Goal: Information Seeking & Learning: Learn about a topic

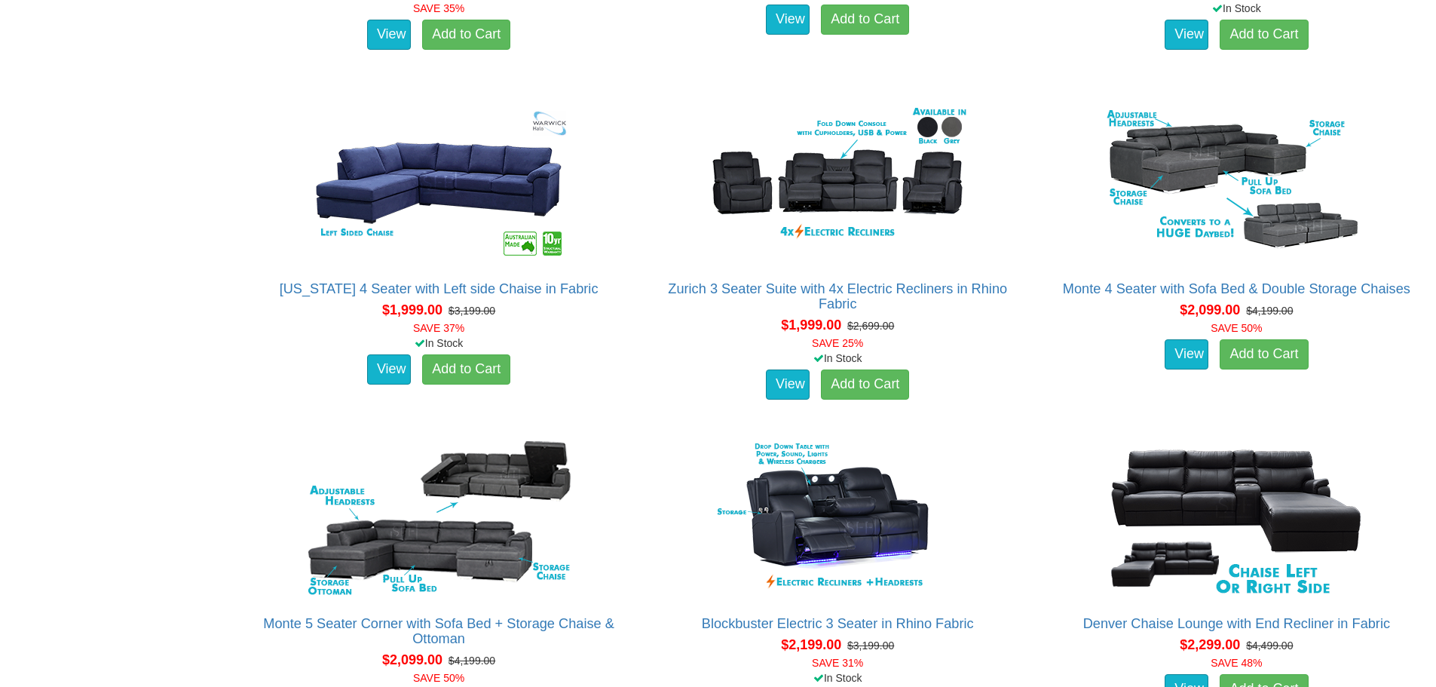
scroll to position [2110, 0]
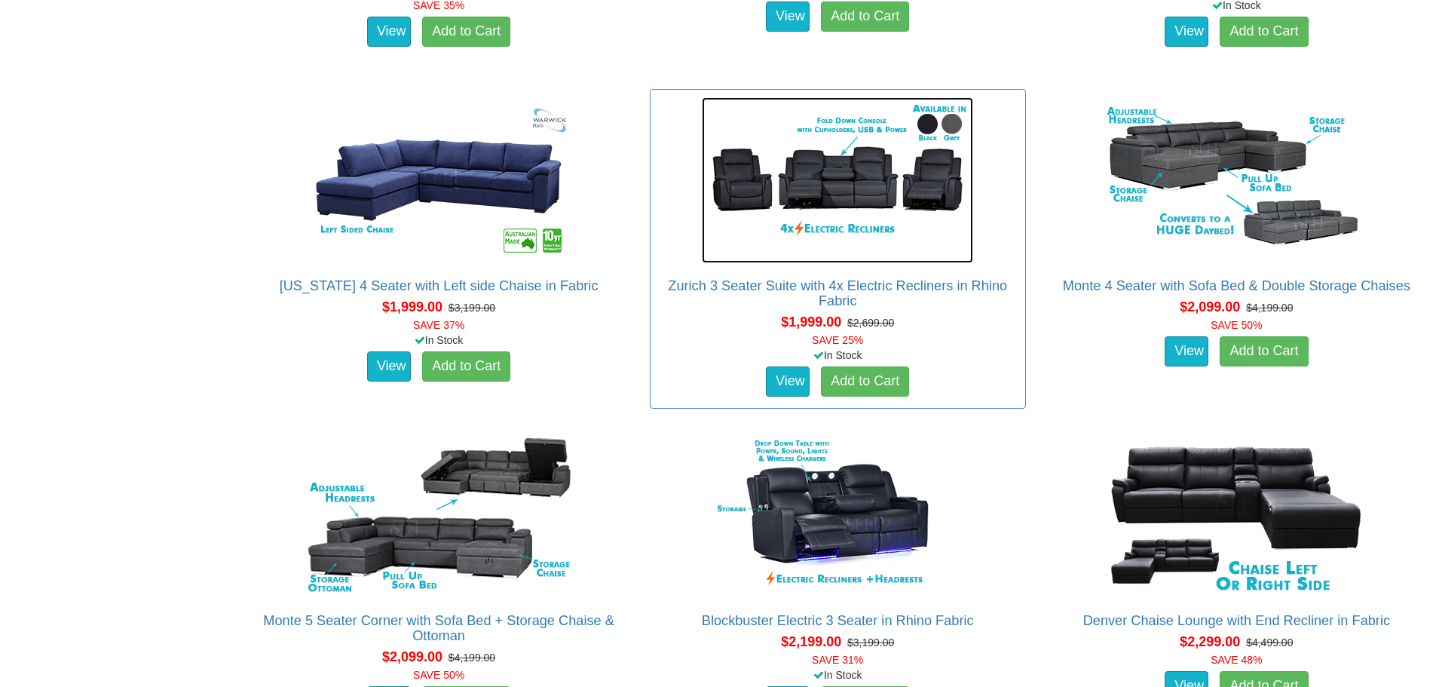
click at [858, 179] on img at bounding box center [837, 180] width 271 height 166
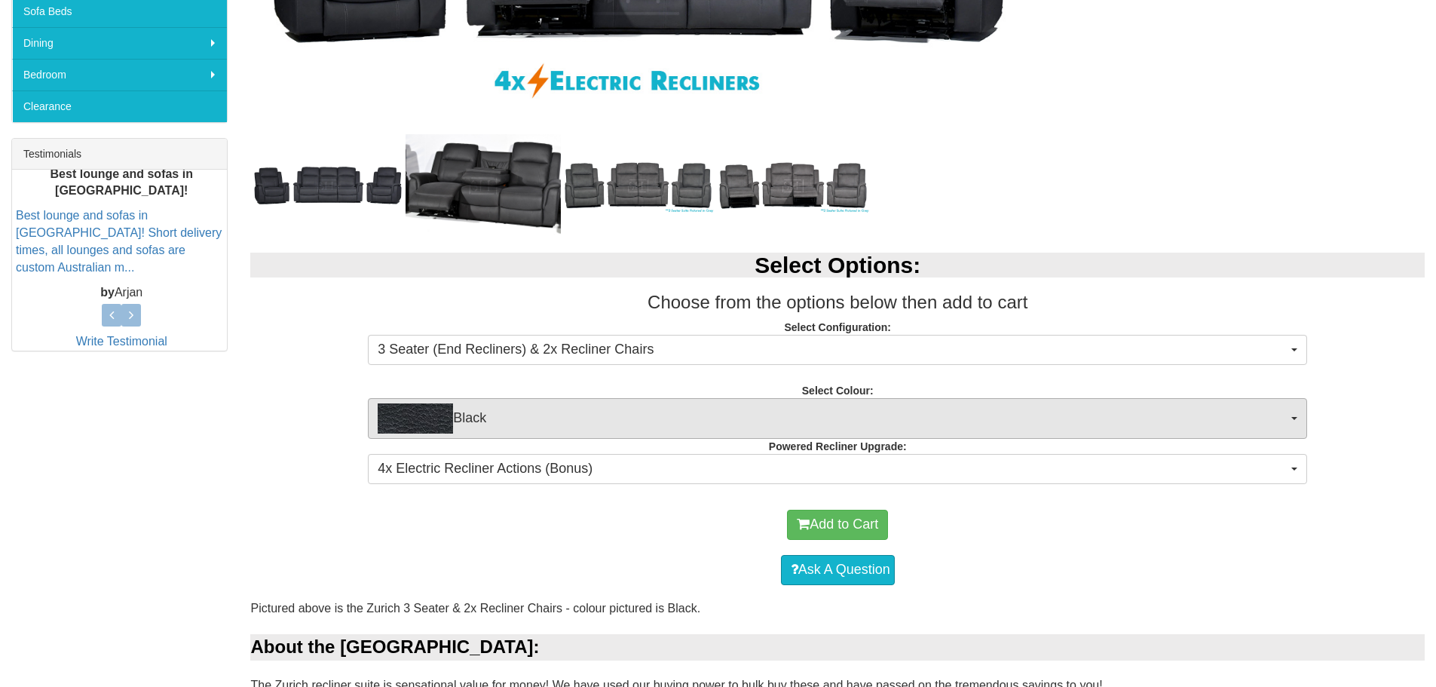
scroll to position [503, 0]
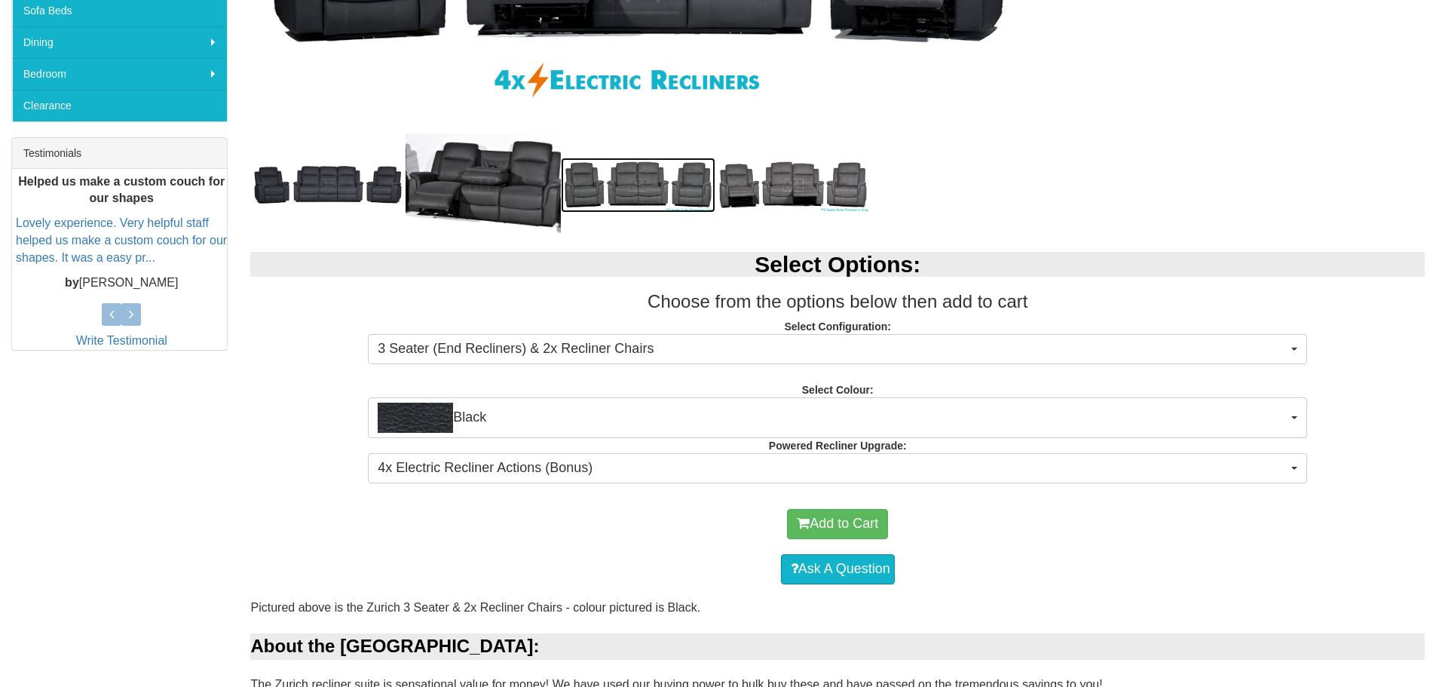
click at [632, 189] on img at bounding box center [638, 185] width 155 height 54
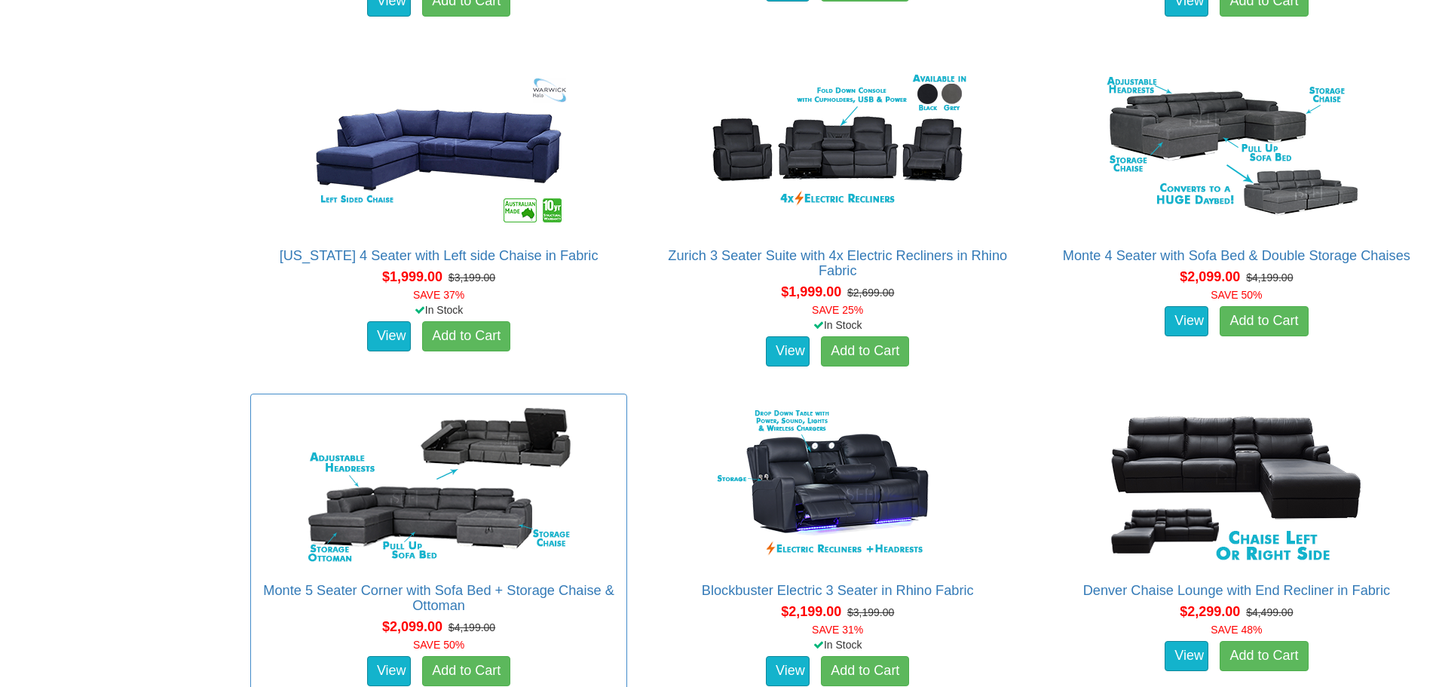
scroll to position [2135, 0]
